Goal: Information Seeking & Learning: Learn about a topic

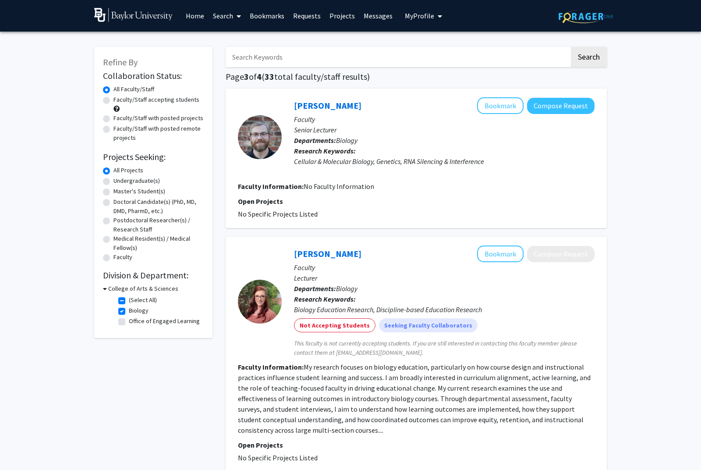
click at [110, 64] on span "Refine By" at bounding box center [120, 62] width 35 height 11
click at [115, 182] on label "Undergraduate(s)" at bounding box center [136, 180] width 46 height 9
click at [115, 182] on input "Undergraduate(s)" at bounding box center [116, 179] width 6 height 6
radio input "true"
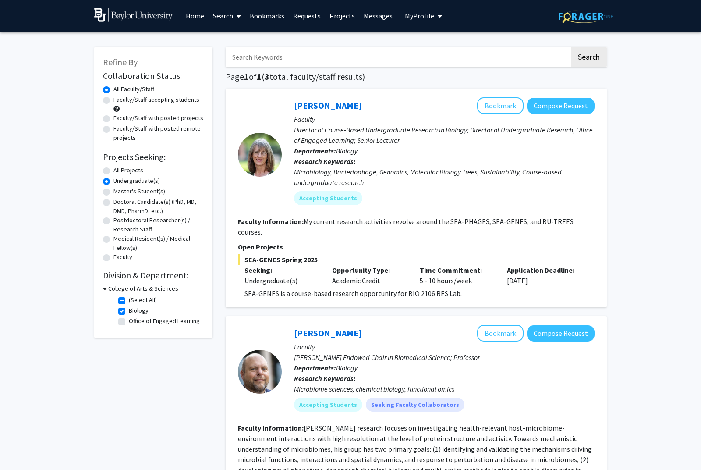
click at [417, 13] on span "My Profile" at bounding box center [419, 15] width 29 height 9
click at [414, 46] on img at bounding box center [420, 45] width 18 height 18
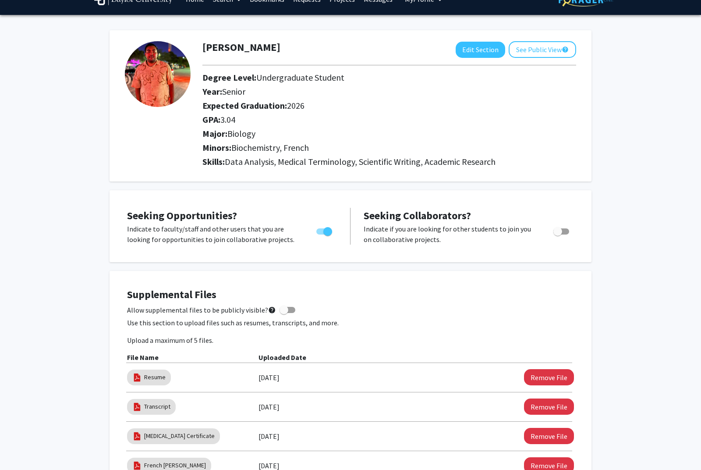
scroll to position [10, 0]
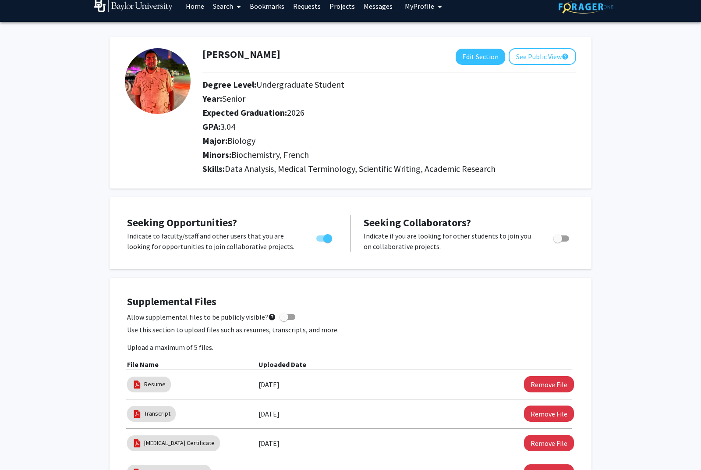
click at [226, 11] on link "Search" at bounding box center [227, 6] width 37 height 31
click at [235, 32] on span "Faculty/Staff" at bounding box center [241, 31] width 64 height 18
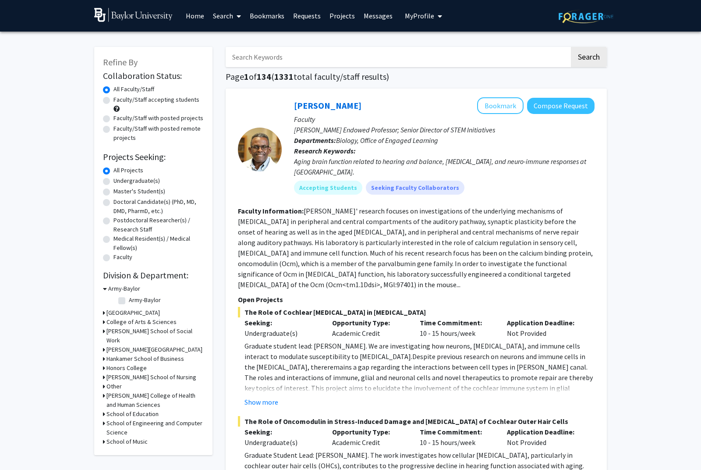
click at [377, 12] on link "Messages" at bounding box center [378, 15] width 38 height 31
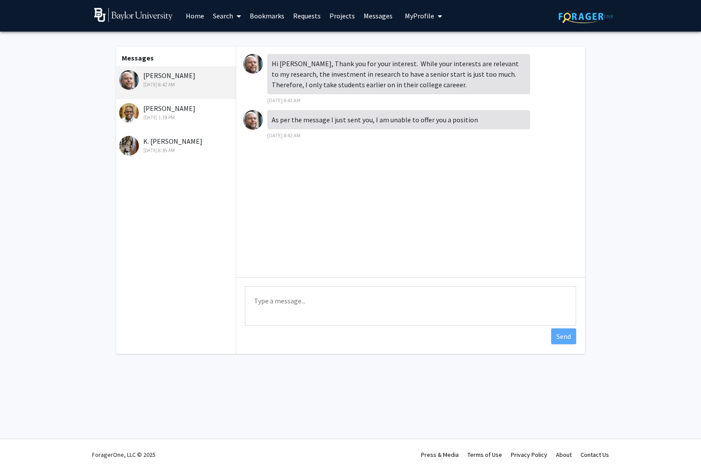
click at [357, 107] on div "Hi [PERSON_NAME], Thank you for your interest. While your interests are relevan…" at bounding box center [410, 82] width 335 height 56
click at [138, 108] on img at bounding box center [129, 113] width 20 height 20
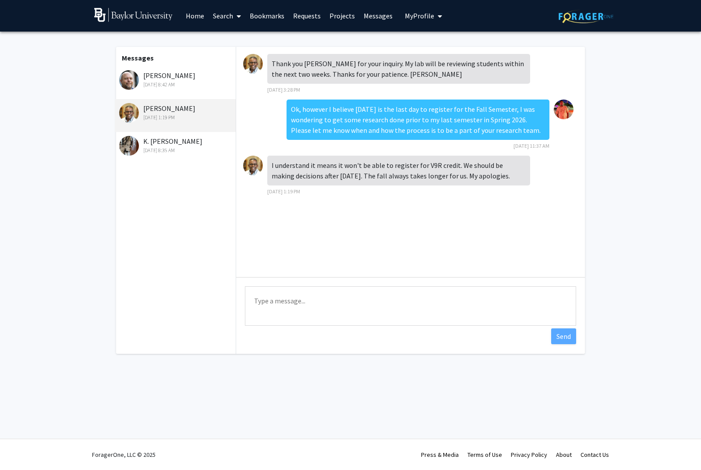
click at [421, 180] on div "I understand it means it won't be able to register for V9R credit. We should be…" at bounding box center [398, 171] width 263 height 30
click at [147, 148] on div "[DATE] 8:35 AM" at bounding box center [176, 150] width 114 height 8
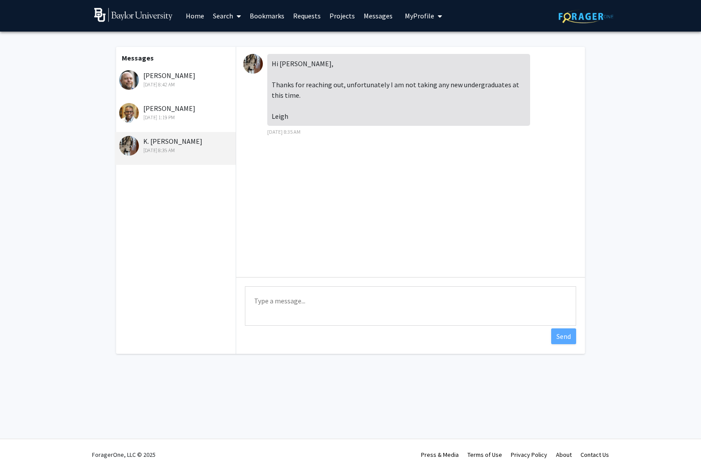
click at [220, 16] on link "Search" at bounding box center [227, 15] width 37 height 31
click at [190, 21] on link "Home" at bounding box center [194, 15] width 27 height 31
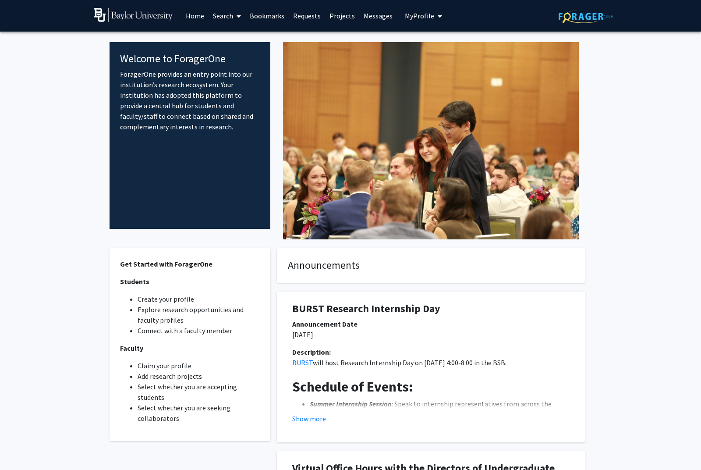
click at [226, 22] on link "Search" at bounding box center [227, 15] width 37 height 31
click at [254, 40] on span "Faculty/Staff" at bounding box center [241, 41] width 64 height 18
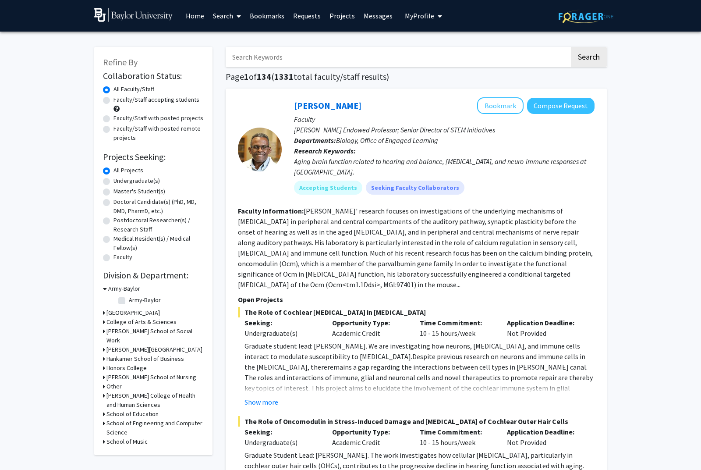
click at [197, 17] on link "Home" at bounding box center [194, 15] width 27 height 31
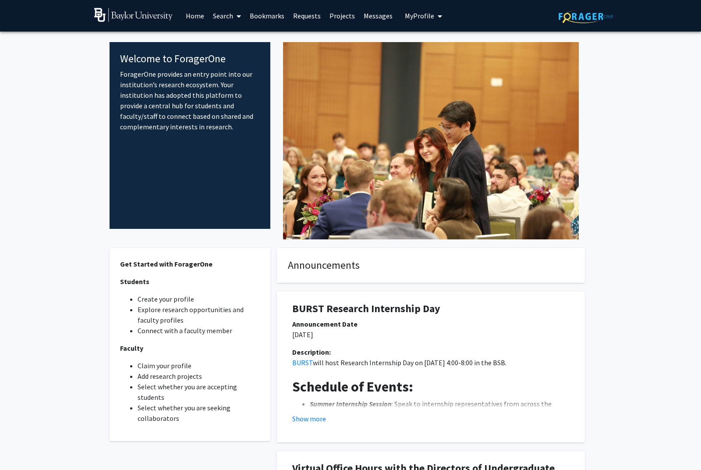
click at [229, 14] on link "Search" at bounding box center [227, 15] width 37 height 31
click at [236, 35] on span "Faculty/Staff" at bounding box center [241, 41] width 64 height 18
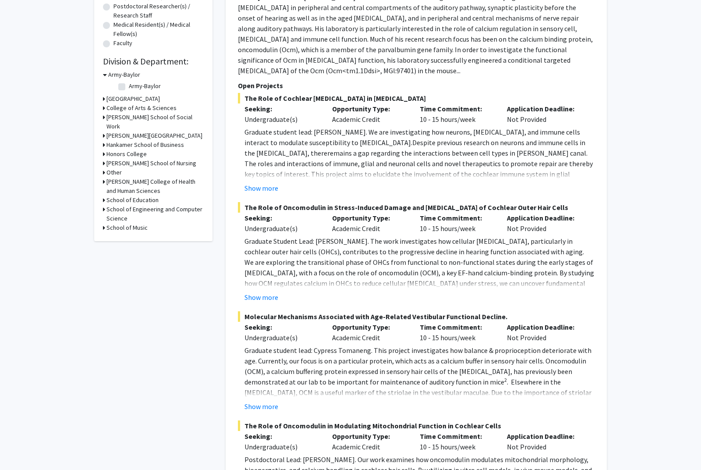
scroll to position [215, 0]
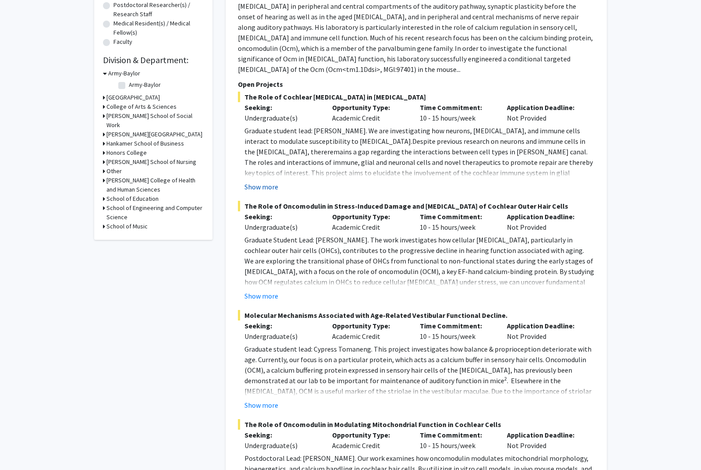
click at [268, 181] on button "Show more" at bounding box center [261, 186] width 34 height 11
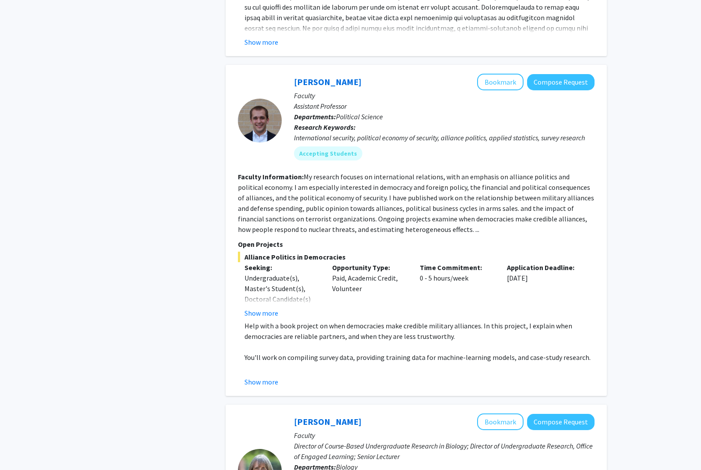
scroll to position [923, 0]
